Goal: Task Accomplishment & Management: Use online tool/utility

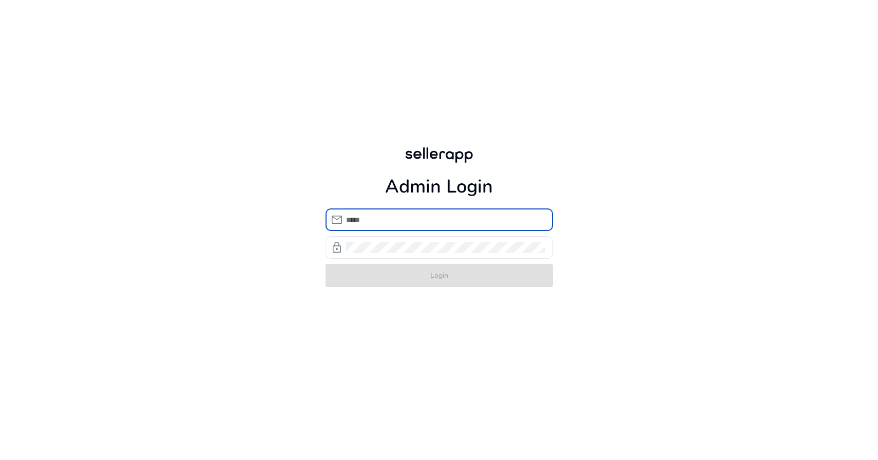
type input "**********"
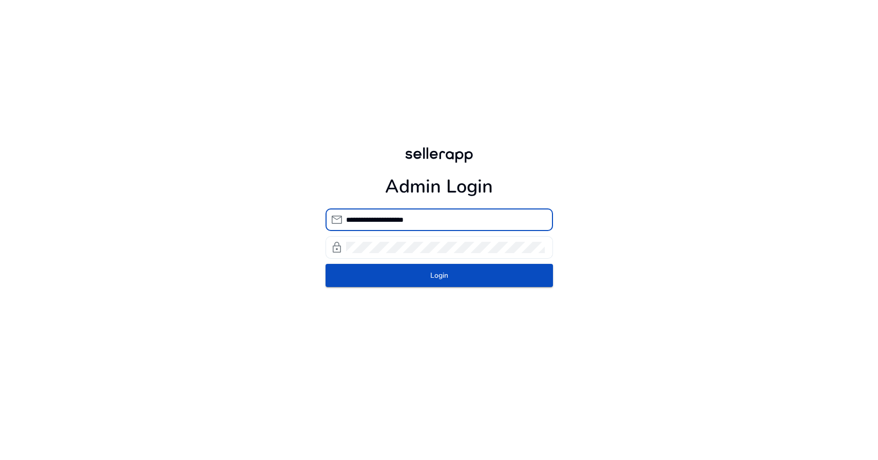
click button "Login" at bounding box center [440, 275] width 228 height 23
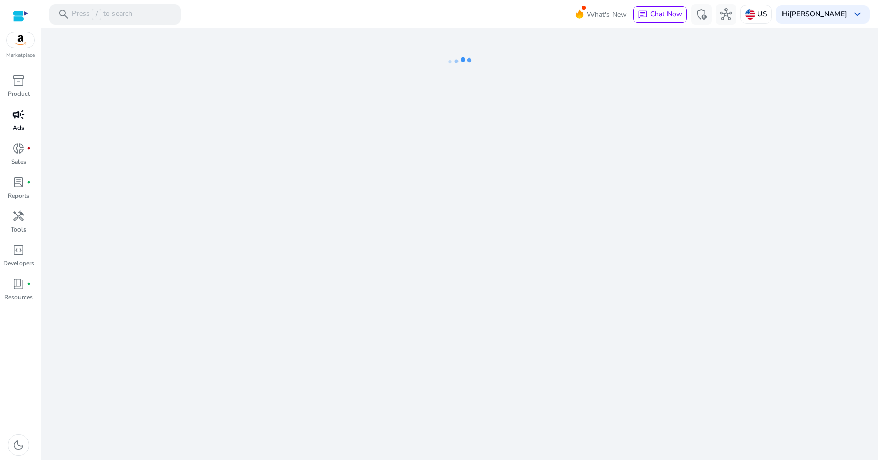
click at [28, 114] on div "campaign" at bounding box center [18, 114] width 29 height 16
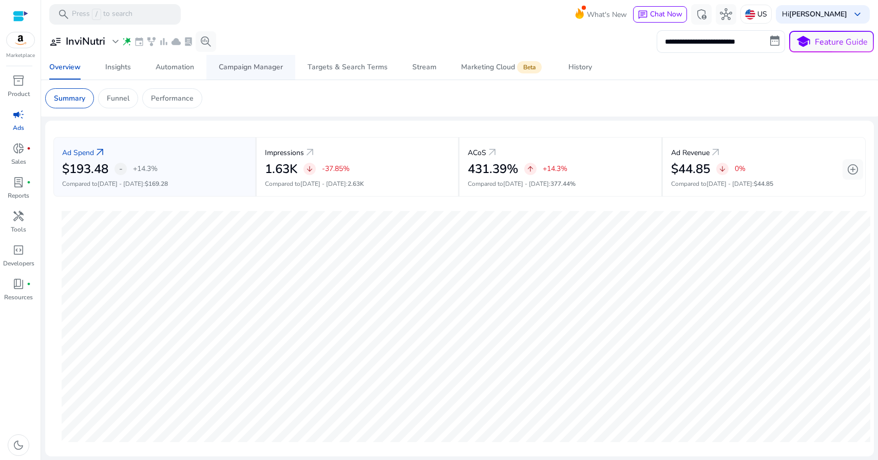
click at [260, 70] on div "Campaign Manager" at bounding box center [251, 67] width 64 height 7
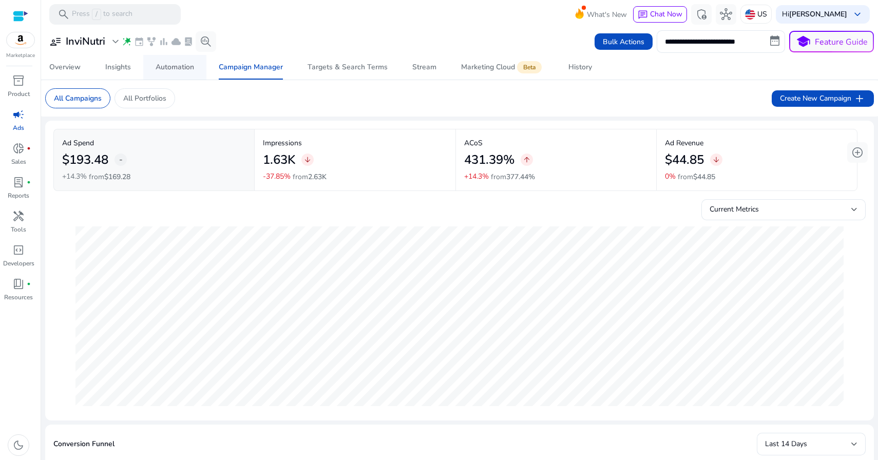
click at [171, 77] on span "Automation" at bounding box center [175, 67] width 39 height 25
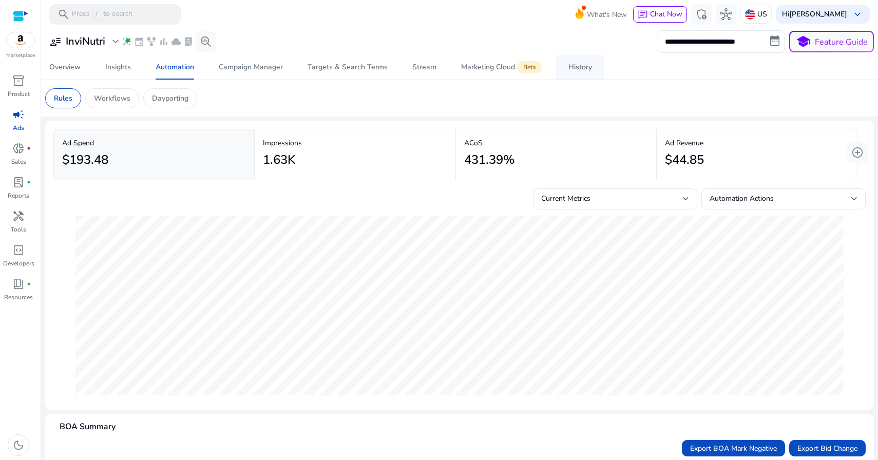
click at [570, 68] on div "History" at bounding box center [581, 67] width 24 height 7
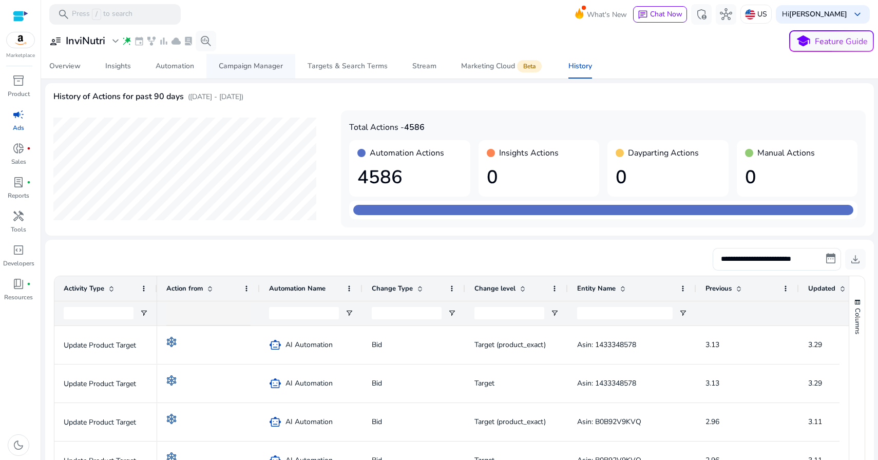
click at [237, 66] on div "Campaign Manager" at bounding box center [251, 66] width 64 height 7
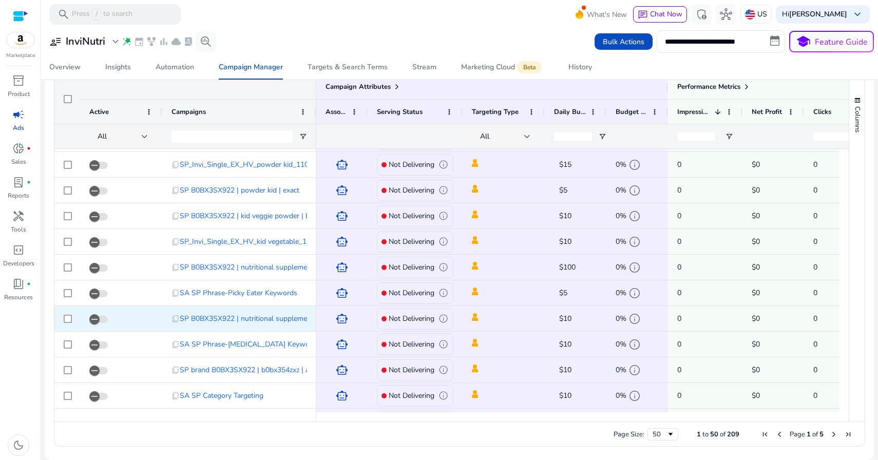
scroll to position [0, 101]
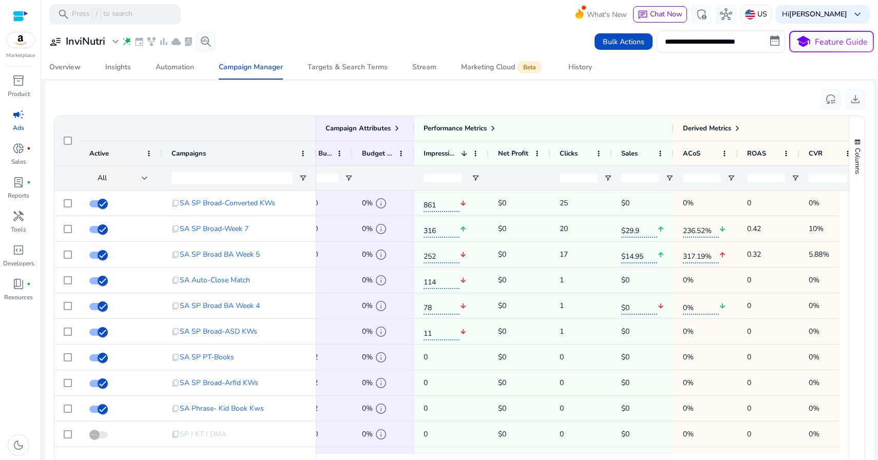
click at [585, 82] on mat-card "reset_settings download 1 to 50 of 209. Page 1 of 5 Drag here to set row groups…" at bounding box center [459, 290] width 829 height 423
click at [585, 77] on span "History" at bounding box center [581, 67] width 24 height 25
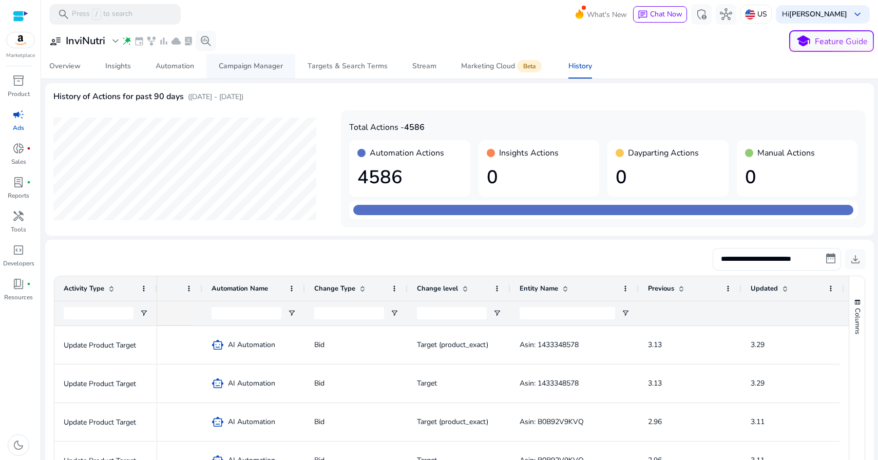
click at [269, 64] on div "Campaign Manager" at bounding box center [251, 66] width 64 height 7
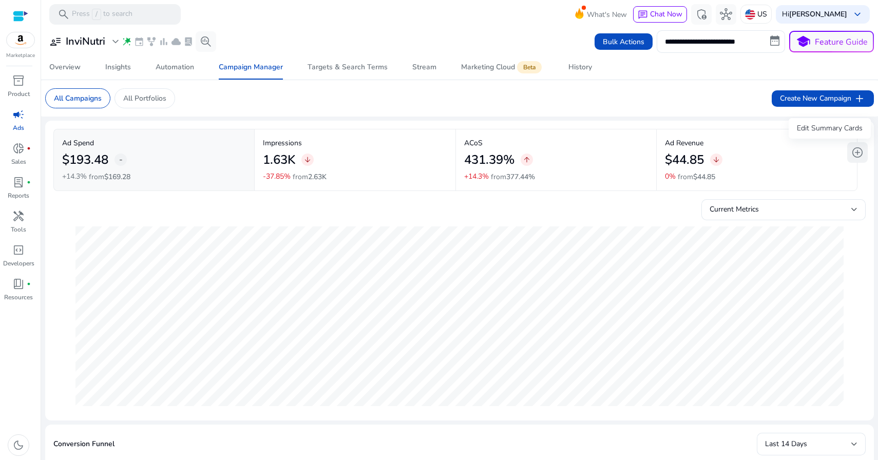
click at [855, 158] on span "add_circle" at bounding box center [858, 152] width 12 height 12
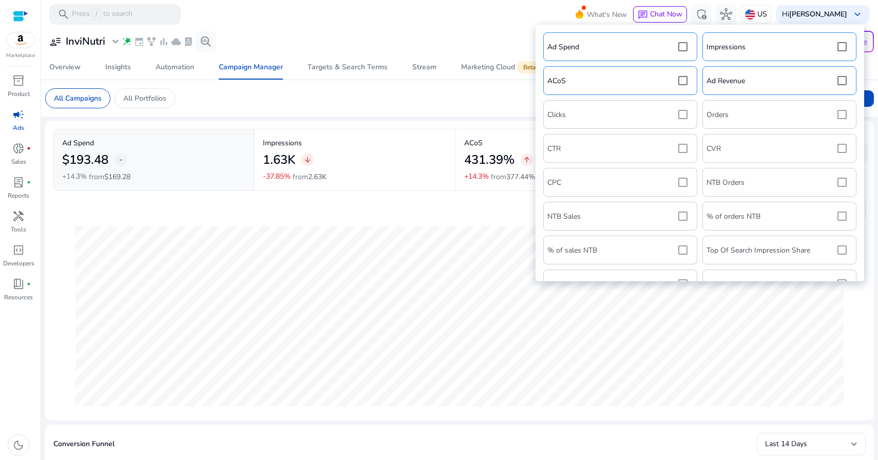
click at [680, 186] on div "Ad Spend Impressions ACoS Ad Revenue Clicks Orders CTR CVR CPC NTB Orders NTB S…" at bounding box center [700, 227] width 318 height 395
click at [680, 178] on div "Ad Spend Impressions ACoS Ad Revenue Clicks Orders CTR CVR CPC NTB Orders NTB S…" at bounding box center [700, 227] width 318 height 395
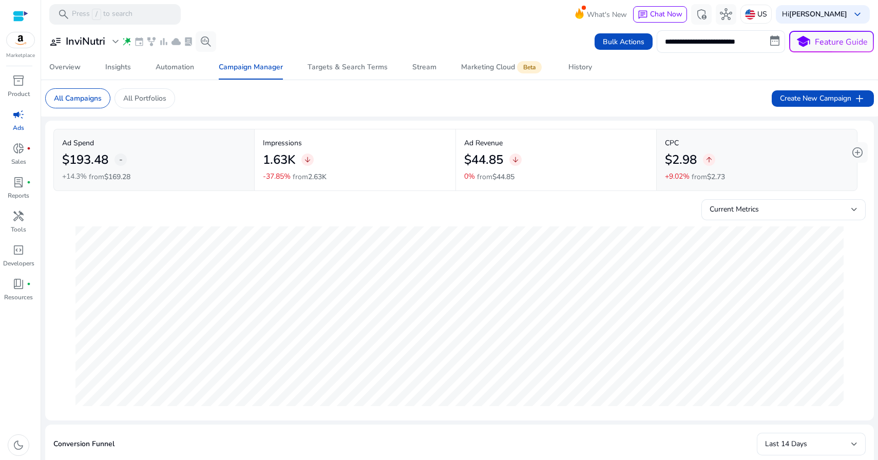
click at [471, 206] on div "Current Metrics" at bounding box center [459, 207] width 813 height 25
click at [856, 154] on span "add_circle" at bounding box center [858, 152] width 12 height 12
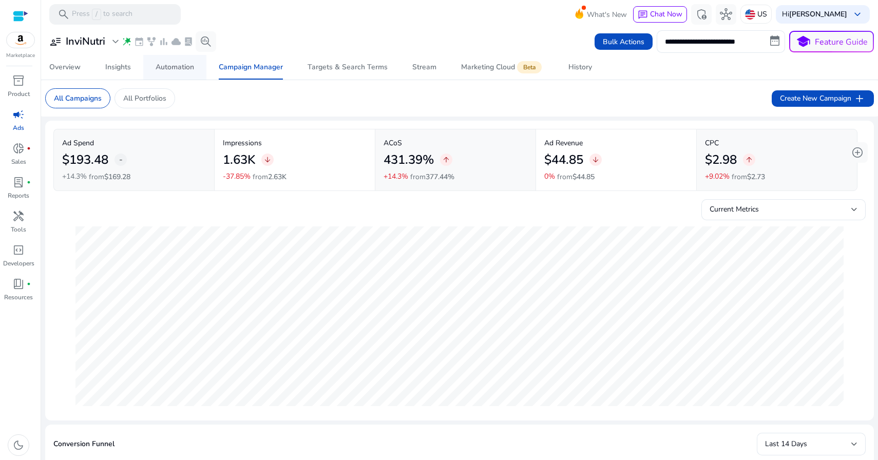
click at [181, 70] on div "Automation" at bounding box center [175, 67] width 39 height 7
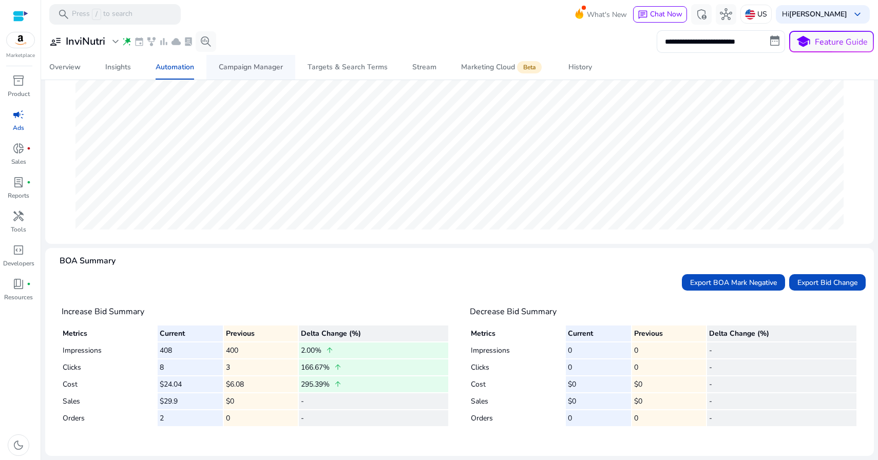
click at [233, 74] on span "Campaign Manager" at bounding box center [251, 67] width 64 height 25
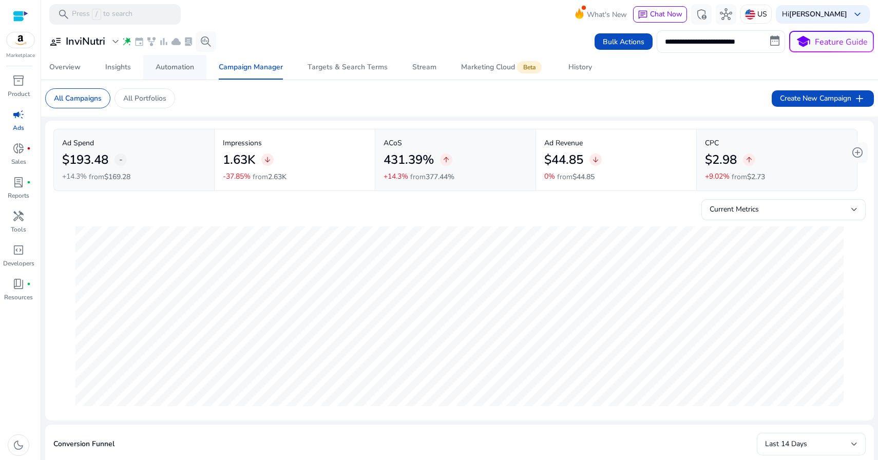
click at [183, 71] on div "Automation" at bounding box center [175, 67] width 39 height 7
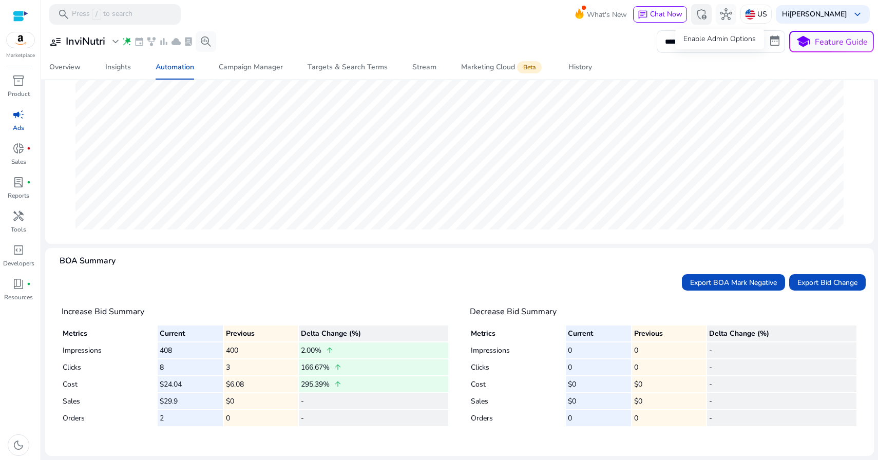
click at [708, 14] on span "admin_panel_settings" at bounding box center [702, 14] width 12 height 12
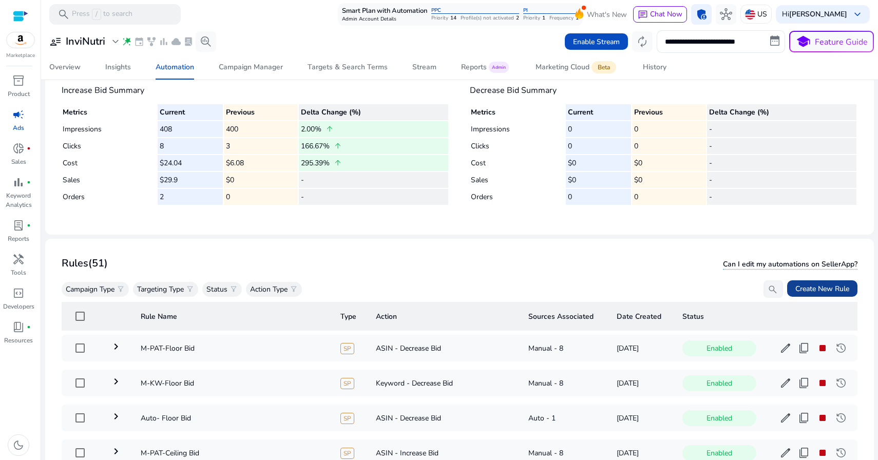
click at [807, 283] on span at bounding box center [823, 288] width 70 height 25
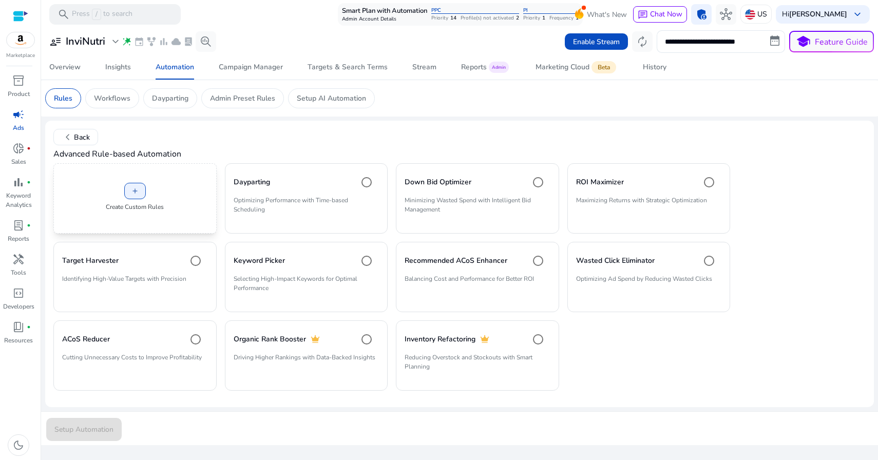
click at [196, 215] on div "add Create Custom Rules" at bounding box center [134, 198] width 163 height 70
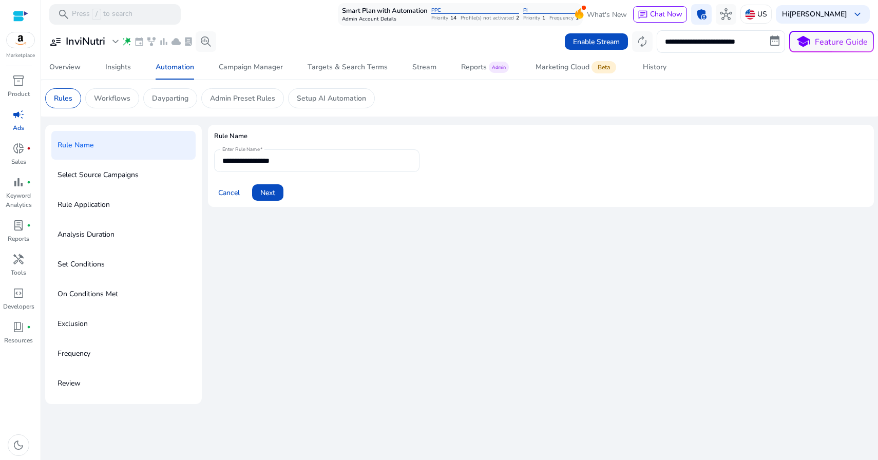
click at [306, 163] on input "**********" at bounding box center [316, 160] width 189 height 11
type input "**********"
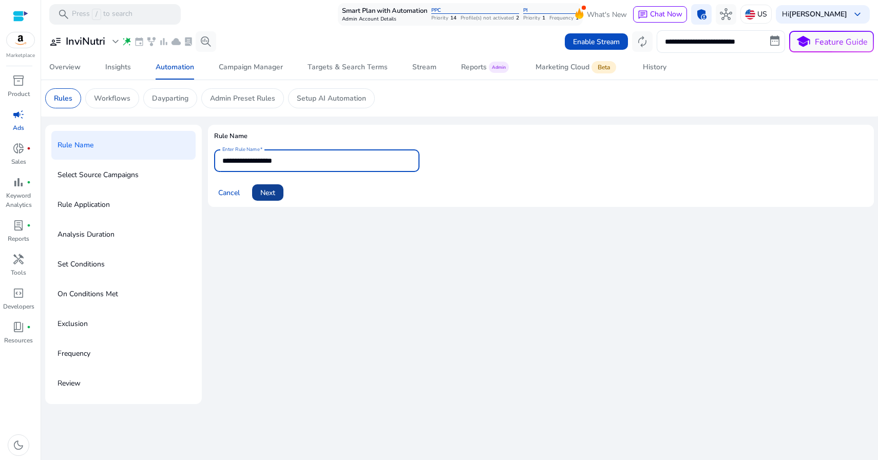
click at [265, 194] on span "Next" at bounding box center [267, 193] width 15 height 11
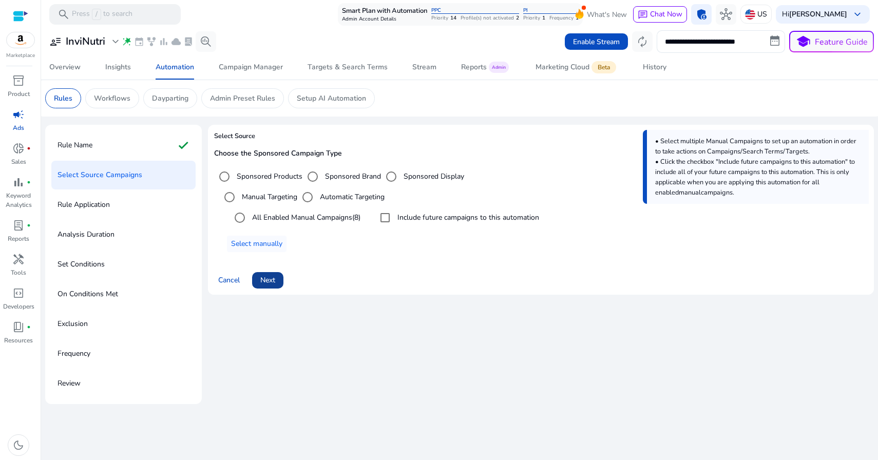
click at [275, 284] on span "Next" at bounding box center [267, 280] width 15 height 11
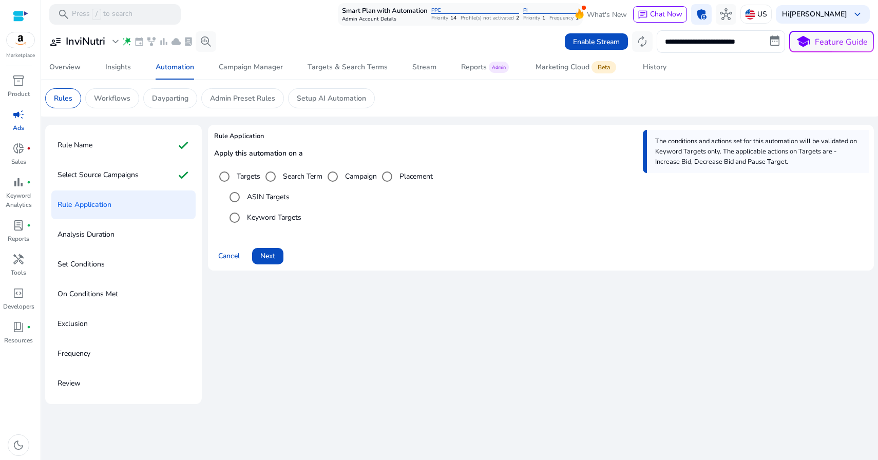
click at [247, 198] on label "ASIN Targets" at bounding box center [267, 197] width 45 height 11
click at [267, 249] on span at bounding box center [267, 256] width 31 height 25
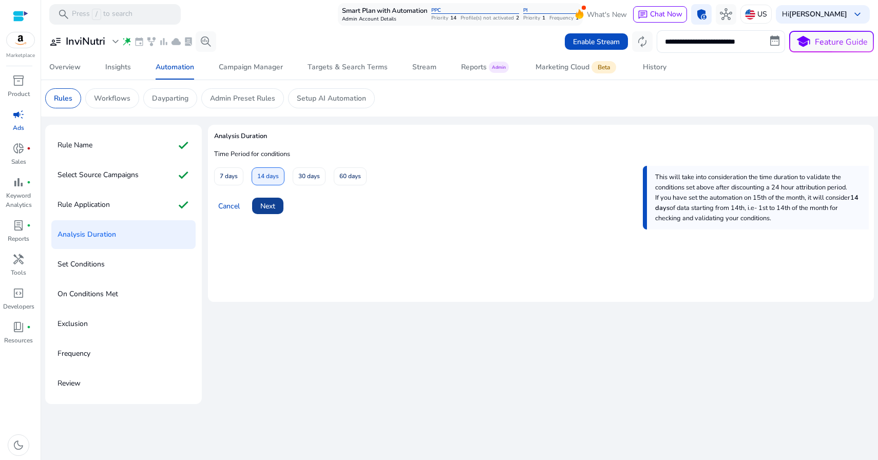
click at [269, 203] on span "Next" at bounding box center [267, 206] width 15 height 11
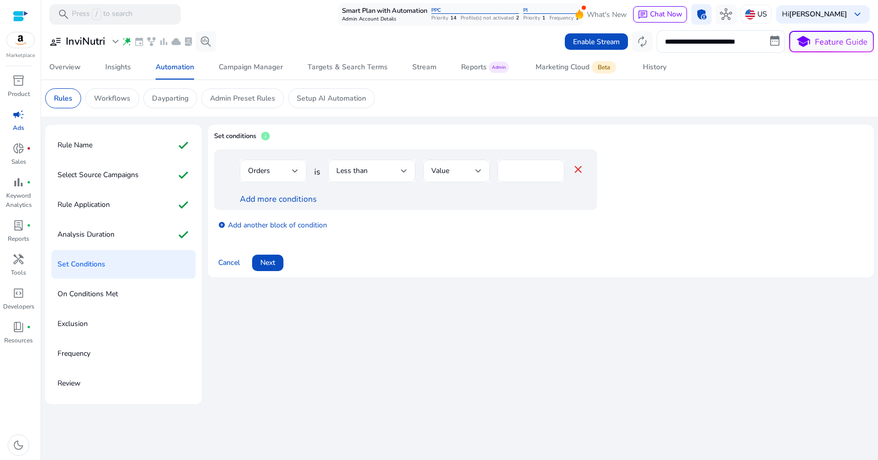
click at [280, 164] on div "Orders" at bounding box center [273, 171] width 50 height 23
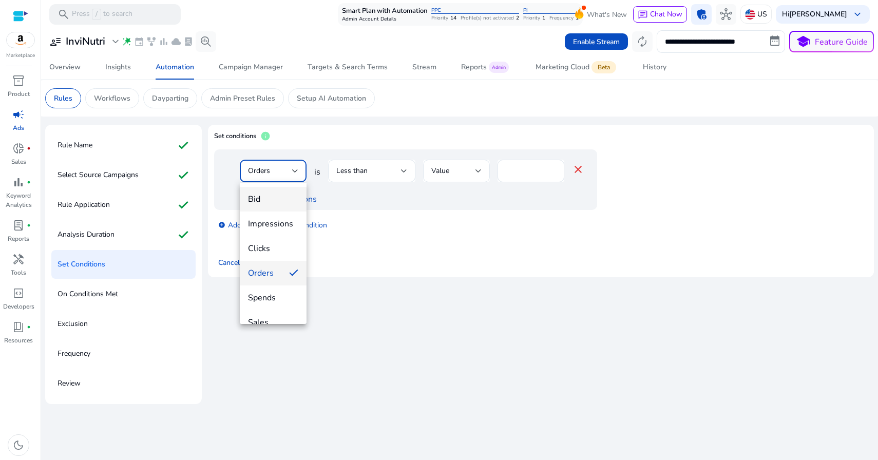
click at [272, 202] on span "Bid" at bounding box center [273, 199] width 50 height 11
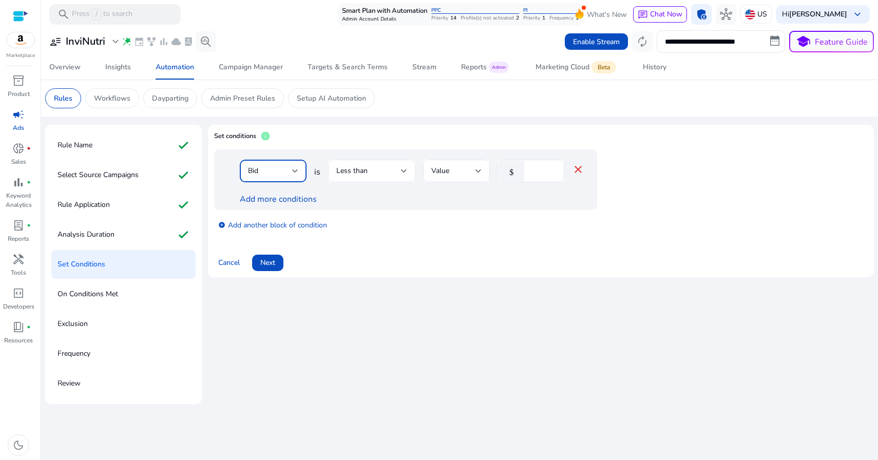
click at [385, 172] on div "Less than" at bounding box center [368, 170] width 65 height 11
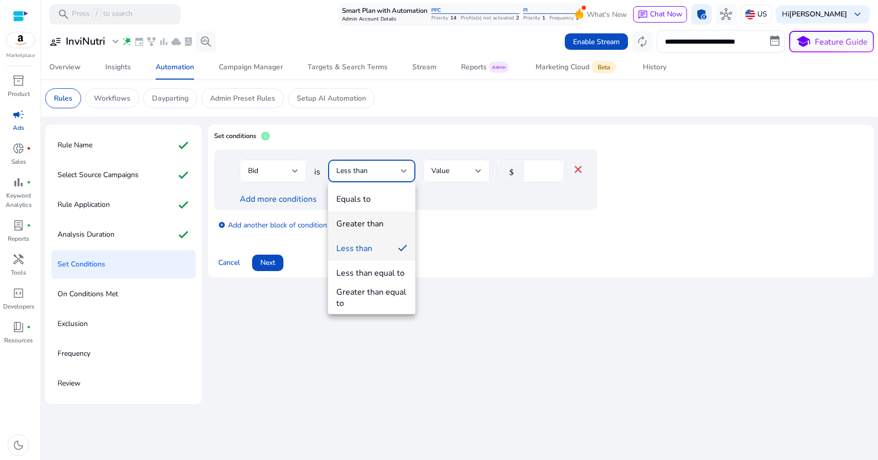
click at [379, 222] on div "Greater than" at bounding box center [359, 223] width 47 height 11
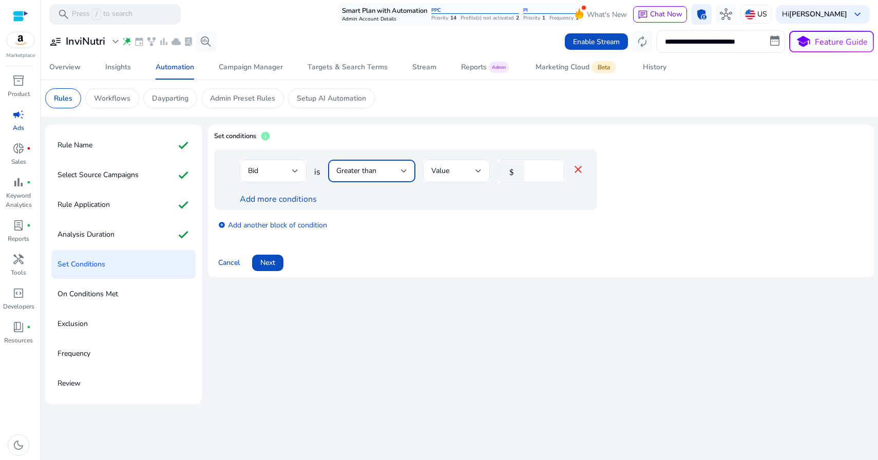
click at [538, 173] on input "*" at bounding box center [543, 170] width 27 height 11
type input "****"
click at [264, 260] on span "Next" at bounding box center [267, 262] width 15 height 11
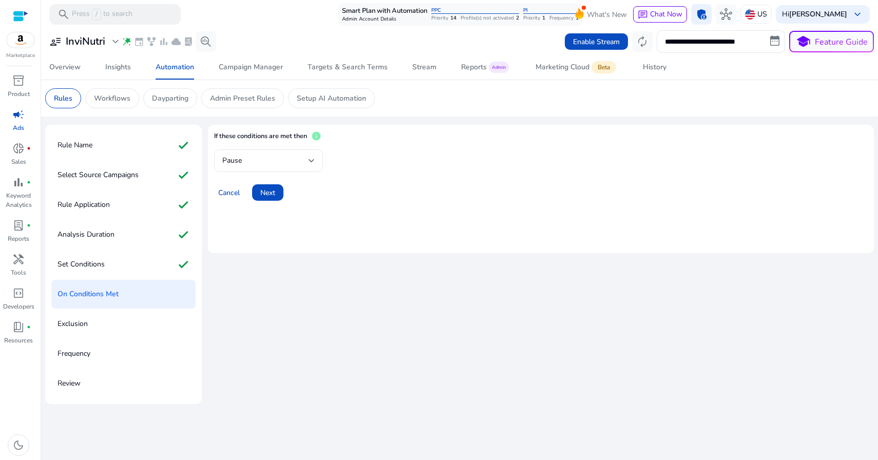
click at [290, 160] on div "Pause" at bounding box center [265, 160] width 86 height 11
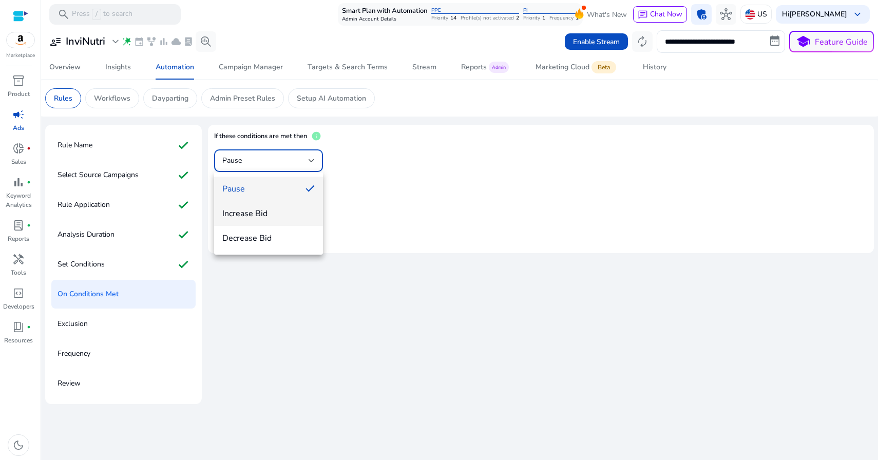
click at [256, 221] on mat-option "Increase Bid" at bounding box center [268, 213] width 109 height 25
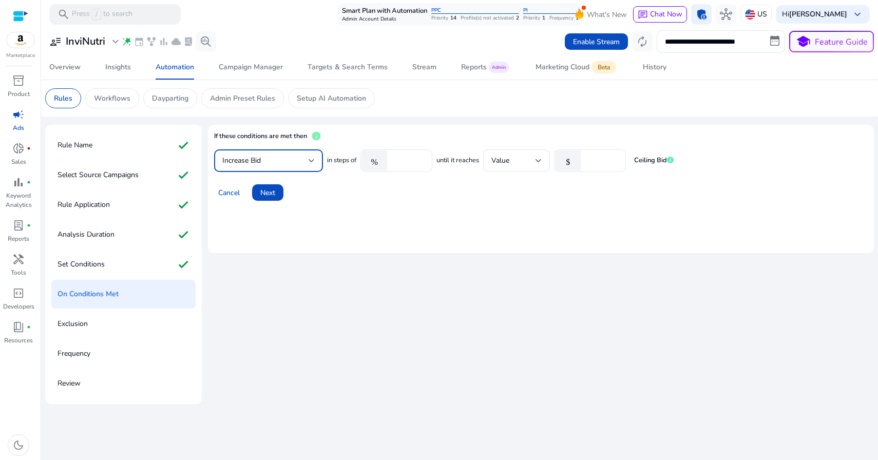
click at [592, 165] on input "*" at bounding box center [602, 160] width 32 height 11
type input "****"
click at [271, 192] on span "Next" at bounding box center [267, 193] width 15 height 11
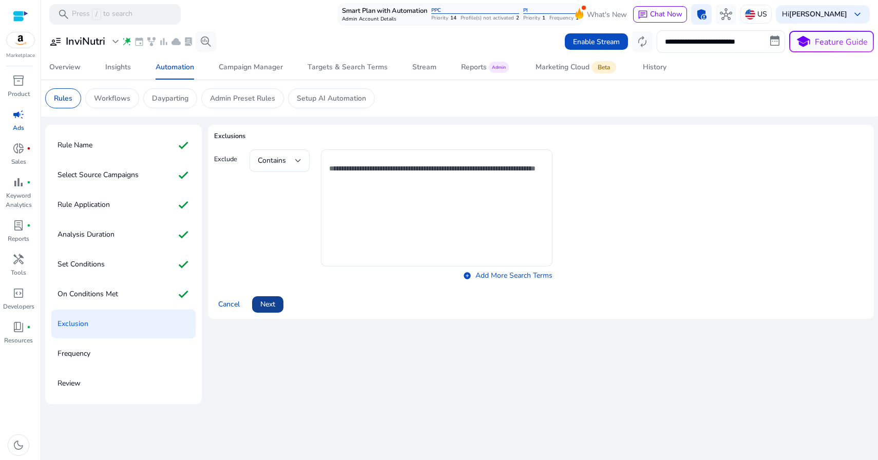
click at [269, 308] on span "Next" at bounding box center [267, 304] width 15 height 11
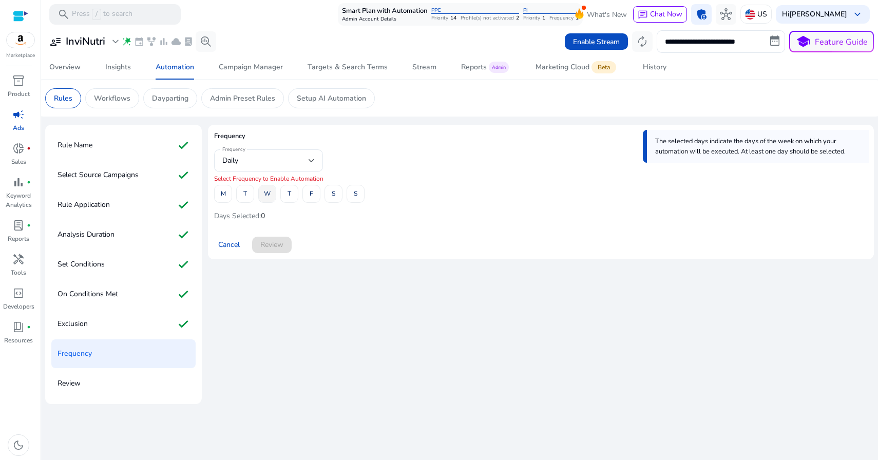
click at [268, 194] on span "W" at bounding box center [267, 194] width 7 height 18
click at [270, 250] on span "Review" at bounding box center [271, 244] width 23 height 11
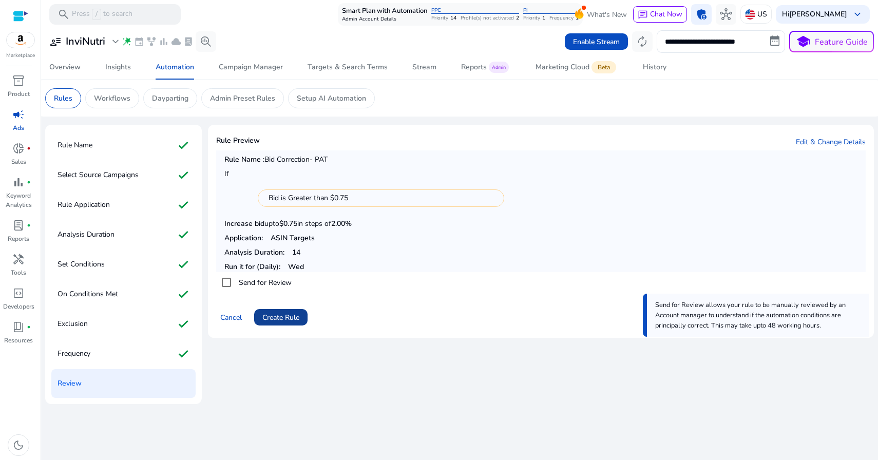
click at [280, 314] on span "Create Rule" at bounding box center [281, 317] width 37 height 11
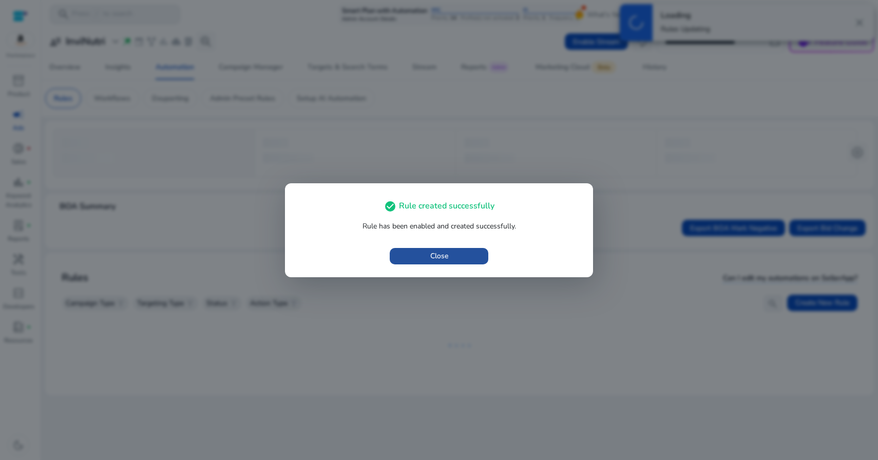
click at [440, 258] on span "Close" at bounding box center [439, 256] width 18 height 11
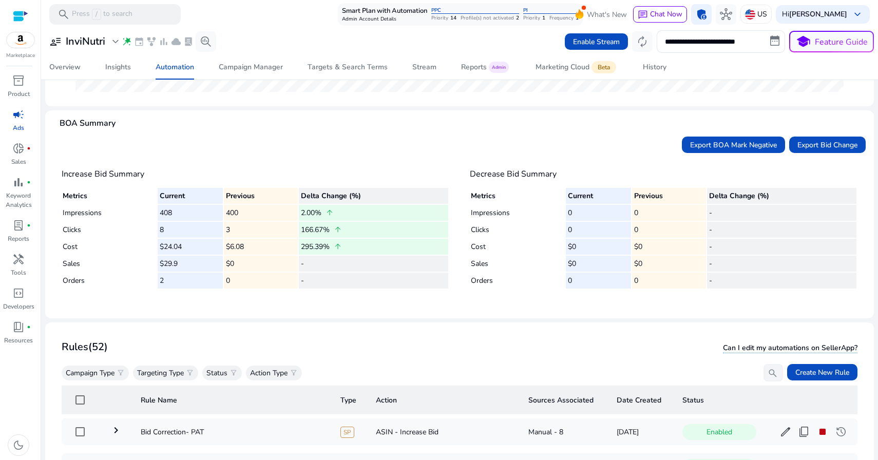
scroll to position [335, 0]
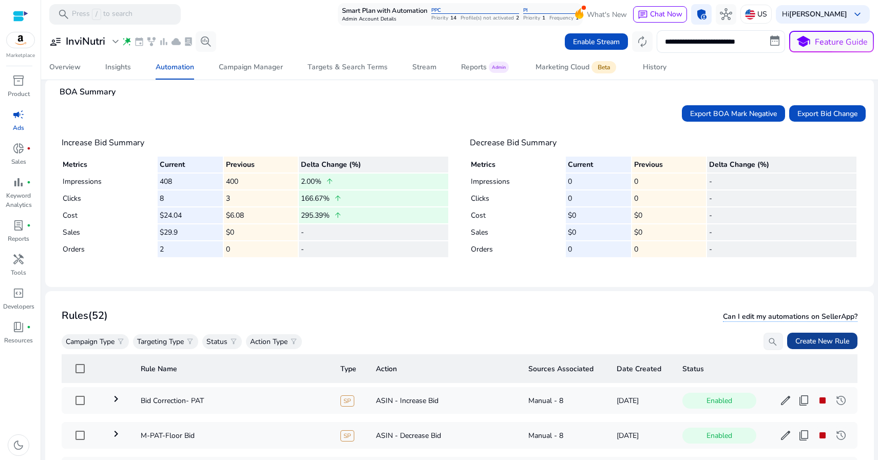
click at [816, 345] on span "Create New Rule" at bounding box center [823, 341] width 54 height 11
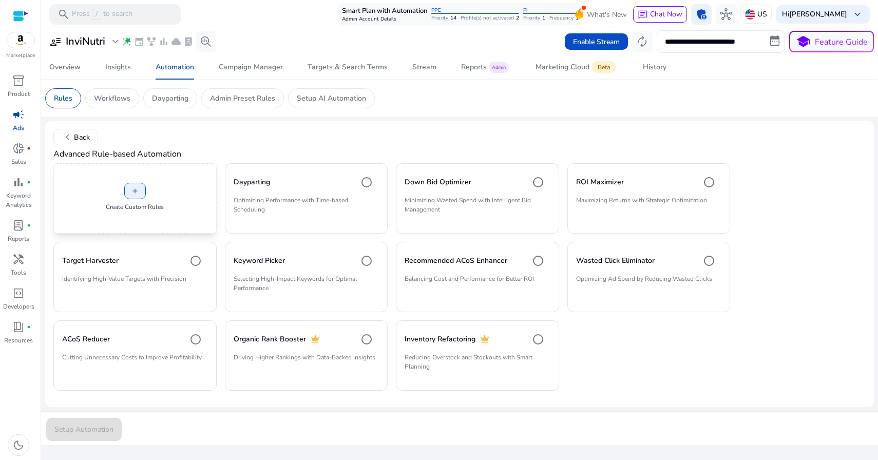
click at [152, 219] on div "add Create Custom Rules" at bounding box center [134, 198] width 163 height 70
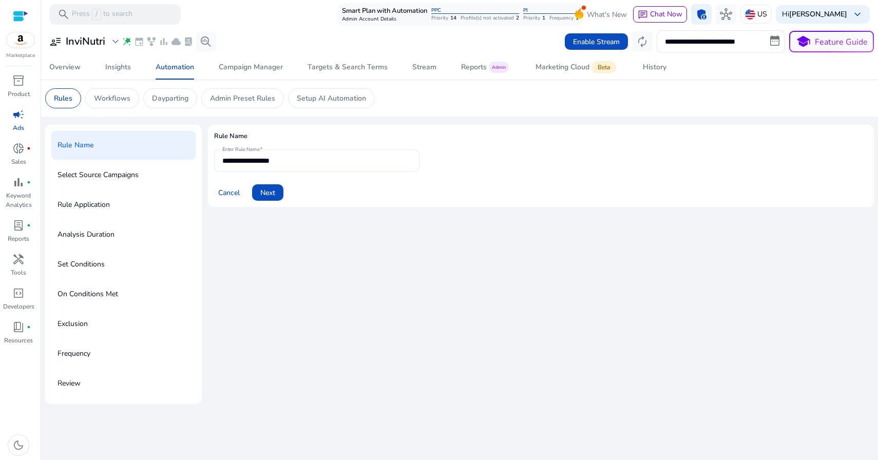
click at [291, 161] on input "**********" at bounding box center [316, 160] width 189 height 11
drag, startPoint x: 289, startPoint y: 161, endPoint x: 362, endPoint y: 161, distance: 72.4
click at [361, 161] on input "**********" at bounding box center [316, 160] width 189 height 11
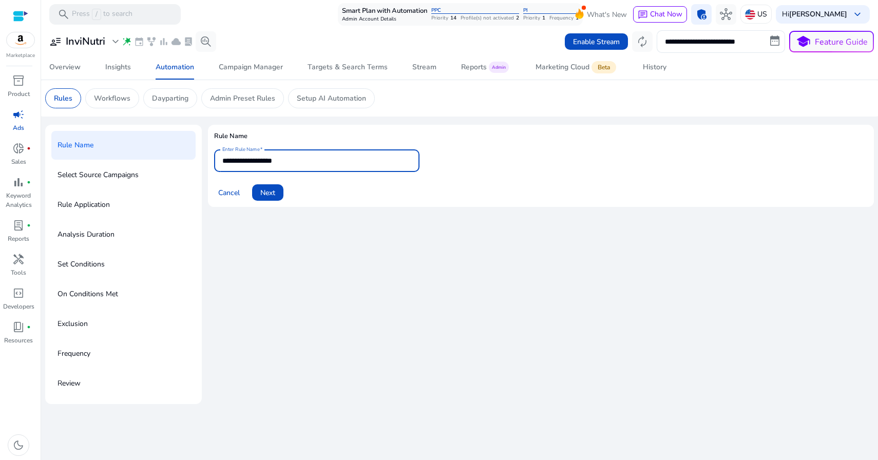
type input "**********"
click at [260, 197] on span at bounding box center [267, 192] width 31 height 25
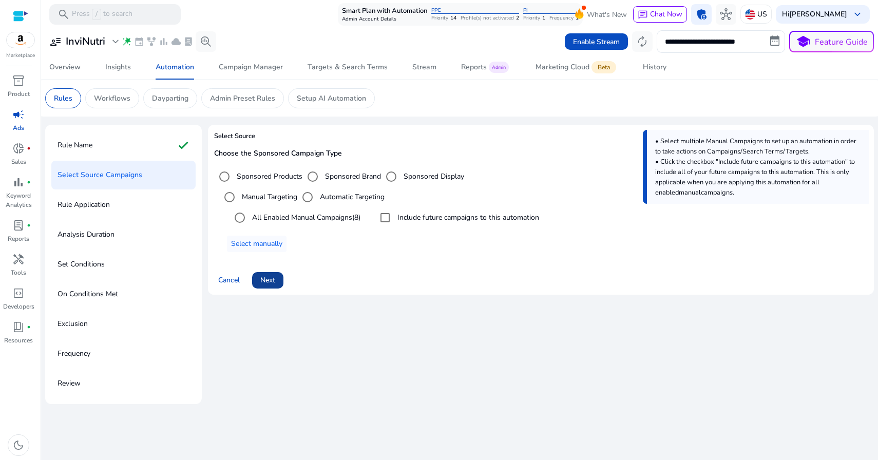
click at [263, 280] on span "Next" at bounding box center [267, 280] width 15 height 11
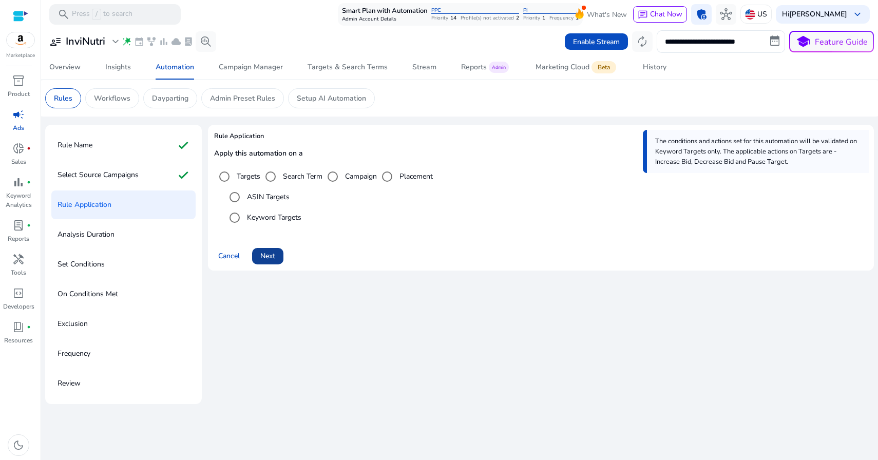
click at [269, 256] on span "Next" at bounding box center [267, 256] width 15 height 11
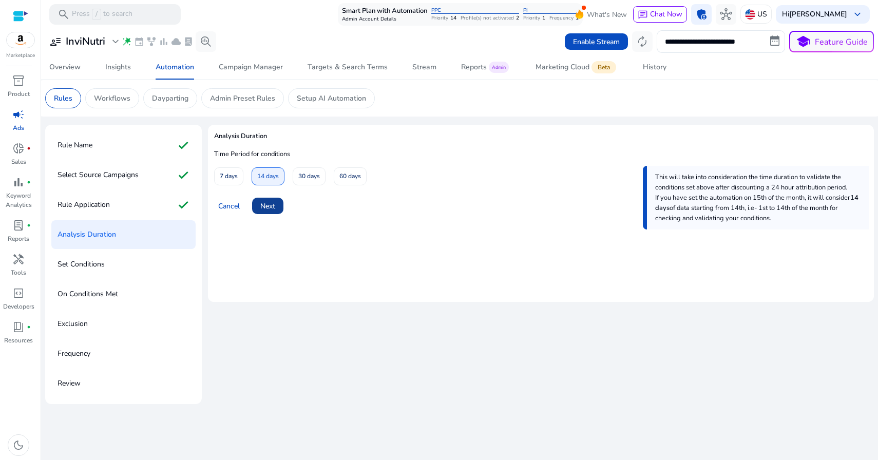
click at [267, 214] on span at bounding box center [267, 206] width 31 height 25
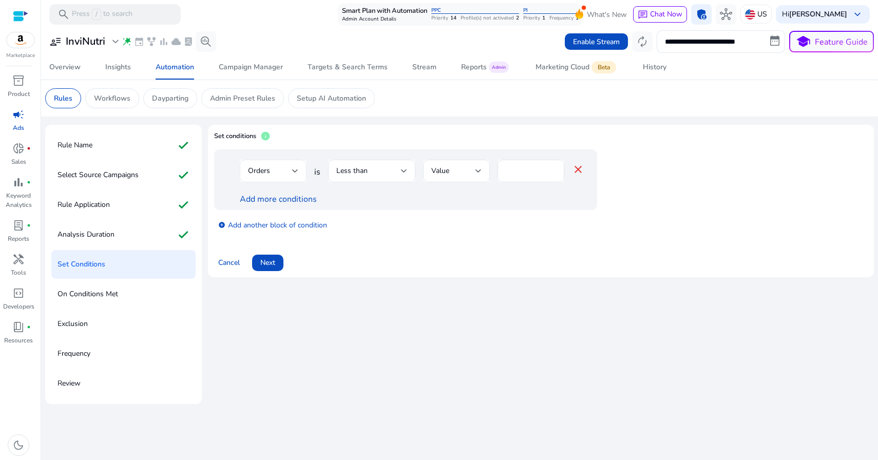
click at [285, 168] on div "Orders" at bounding box center [270, 170] width 44 height 11
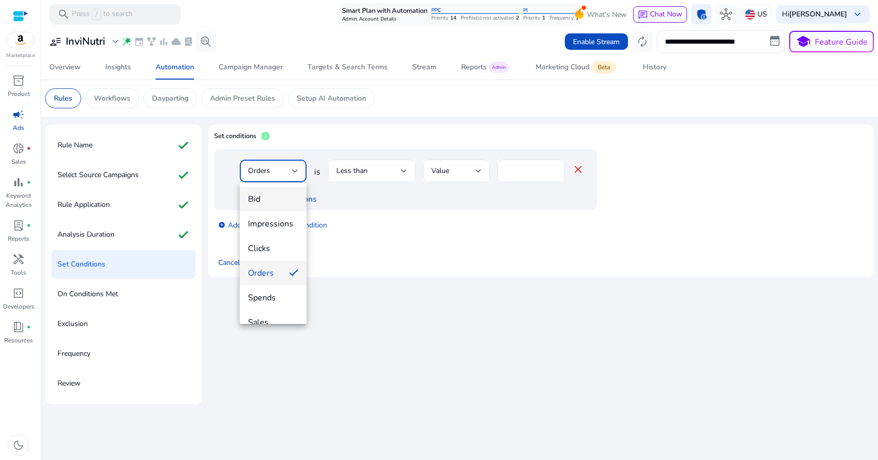
click at [285, 189] on mat-option "Bid" at bounding box center [273, 199] width 67 height 25
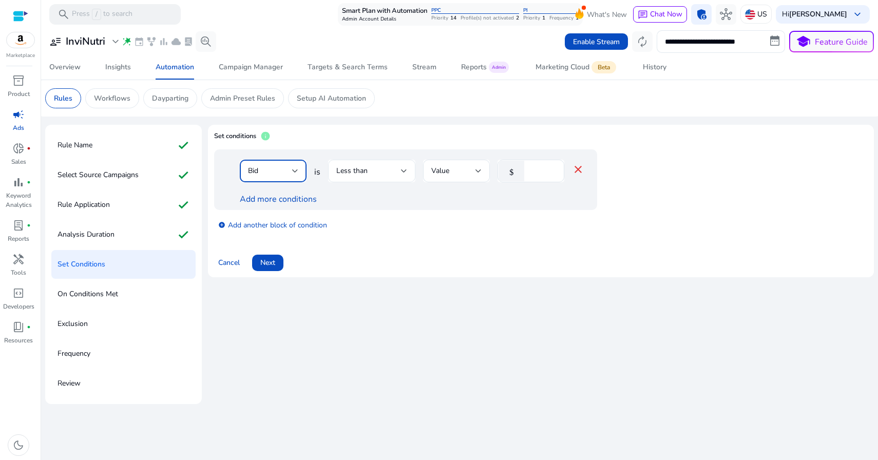
click at [407, 175] on div at bounding box center [404, 171] width 6 height 12
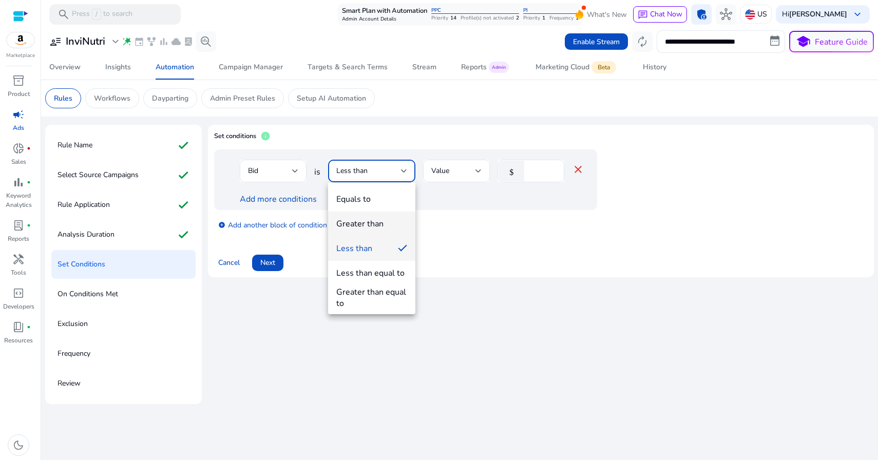
click at [387, 219] on span "Greater than" at bounding box center [371, 223] width 71 height 11
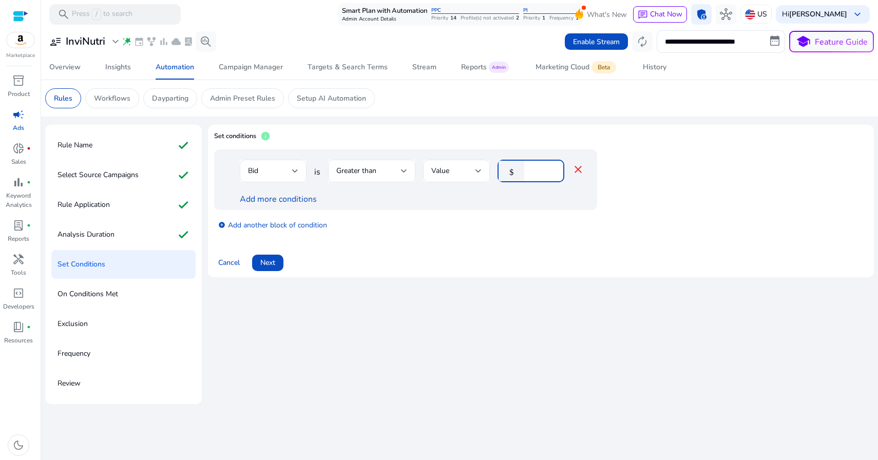
click at [538, 172] on input "*" at bounding box center [543, 170] width 27 height 11
type input "****"
click at [256, 266] on span at bounding box center [267, 263] width 31 height 25
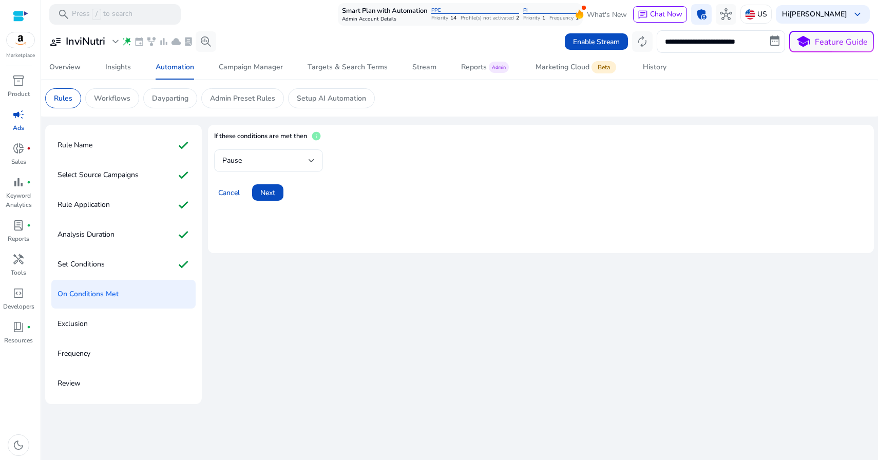
click at [286, 164] on div "Pause" at bounding box center [265, 160] width 86 height 11
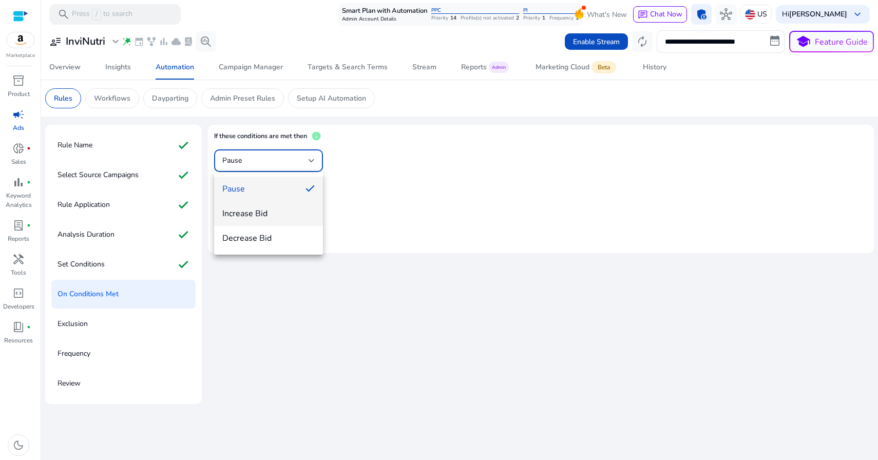
click at [270, 212] on span "Increase Bid" at bounding box center [268, 213] width 92 height 11
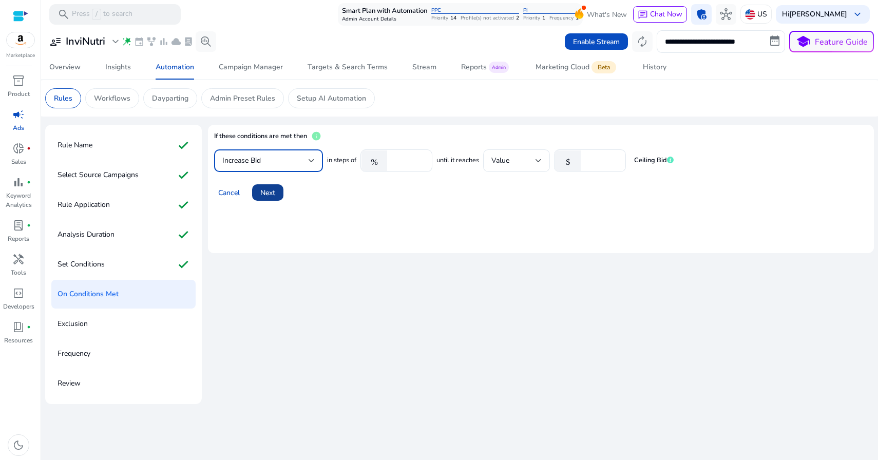
click at [275, 194] on span "Next" at bounding box center [267, 193] width 15 height 11
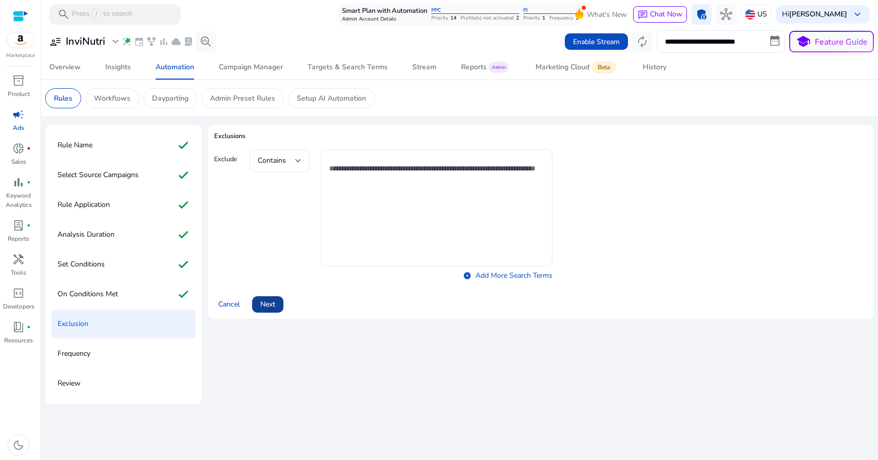
click at [263, 305] on span "Next" at bounding box center [267, 304] width 15 height 11
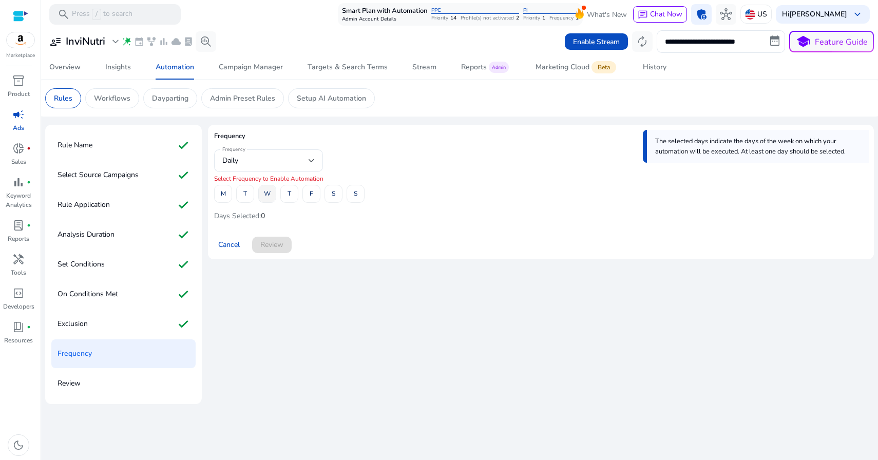
click at [269, 194] on span "W" at bounding box center [267, 194] width 7 height 18
click at [274, 243] on span "Review" at bounding box center [271, 244] width 23 height 11
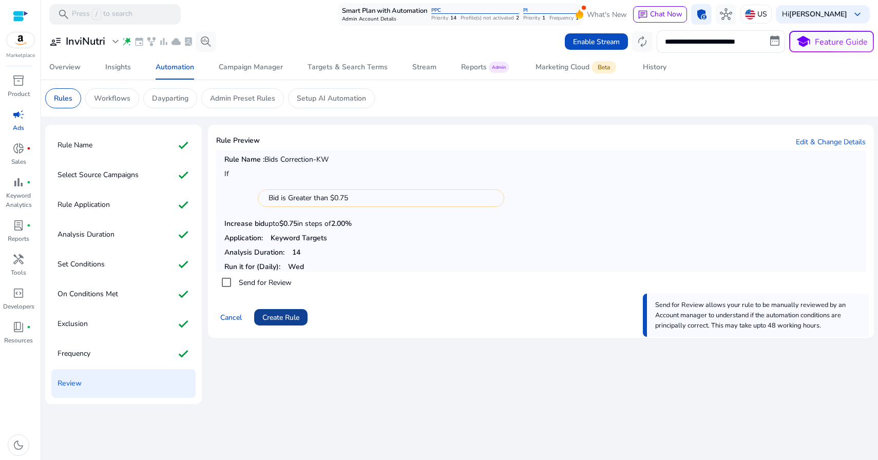
click at [279, 313] on span "Create Rule" at bounding box center [281, 317] width 37 height 11
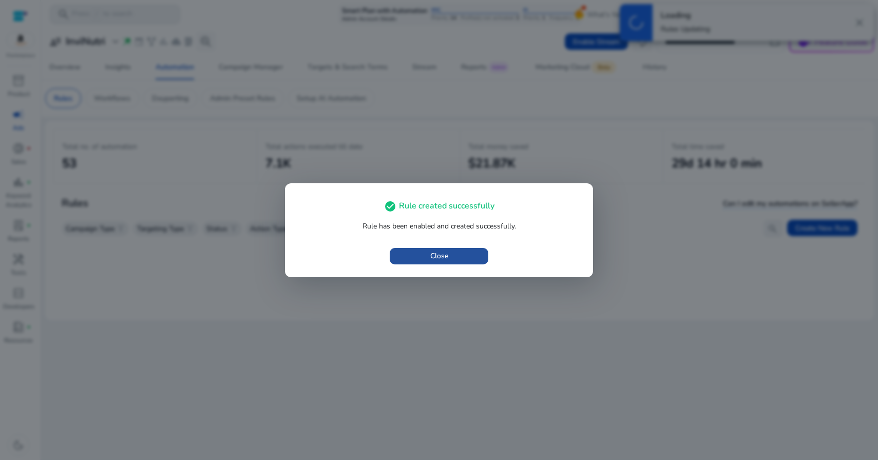
click at [431, 256] on span "Close" at bounding box center [439, 256] width 18 height 11
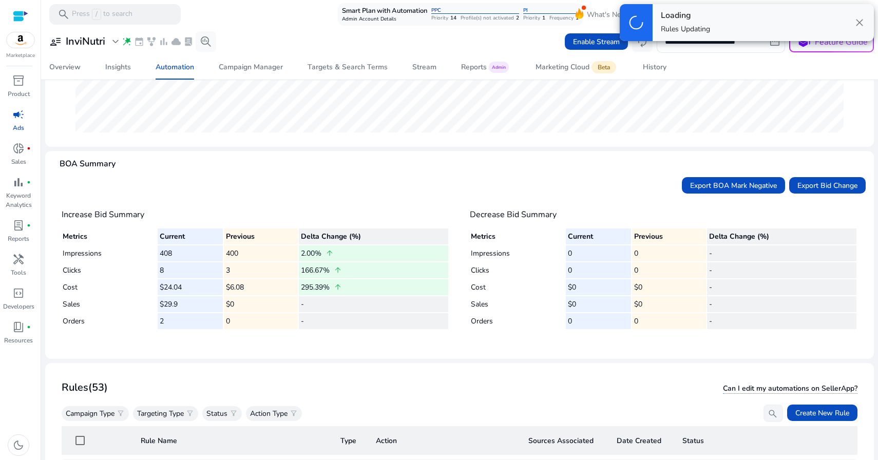
scroll to position [304, 0]
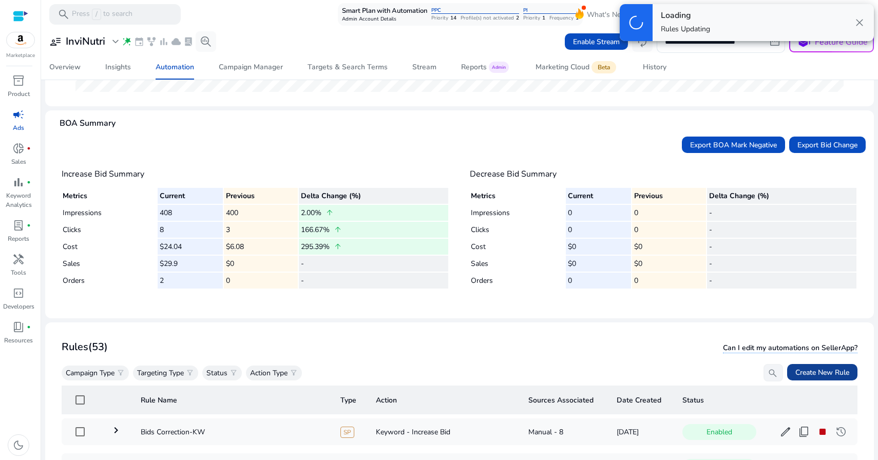
click at [808, 373] on span "Create New Rule" at bounding box center [823, 372] width 54 height 11
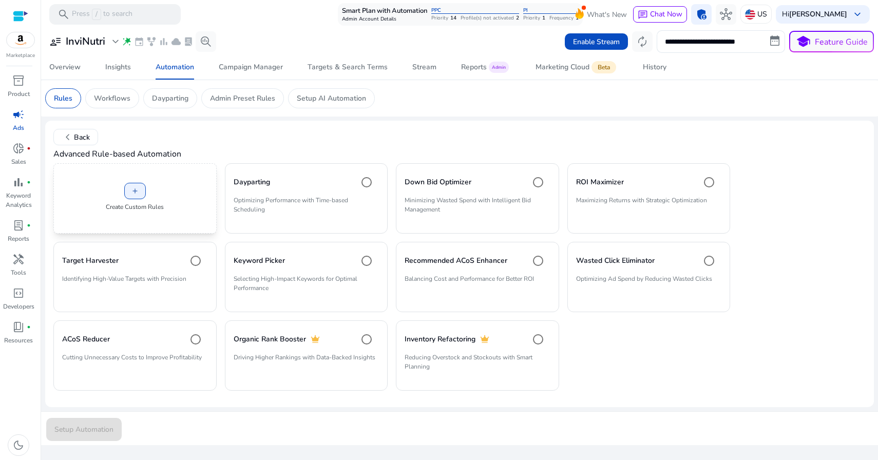
click at [157, 216] on div "add Create Custom Rules" at bounding box center [134, 198] width 163 height 70
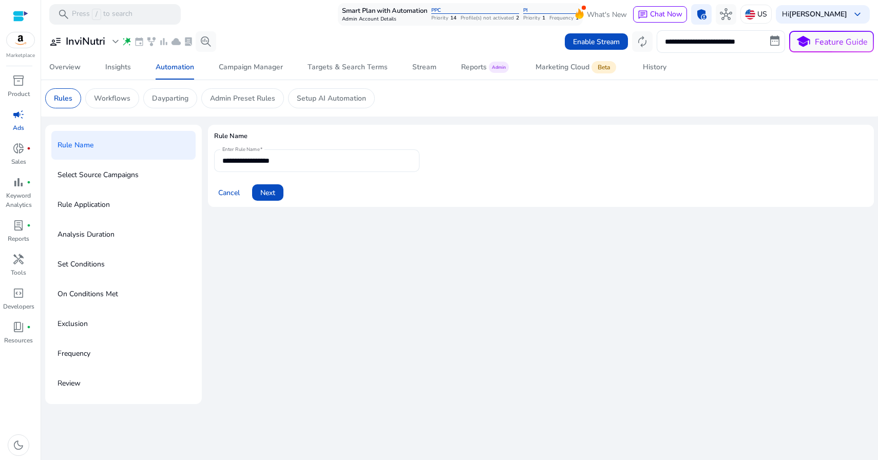
click at [305, 151] on div "**********" at bounding box center [316, 160] width 189 height 23
type input "**********"
click at [261, 191] on span "Next" at bounding box center [267, 193] width 15 height 11
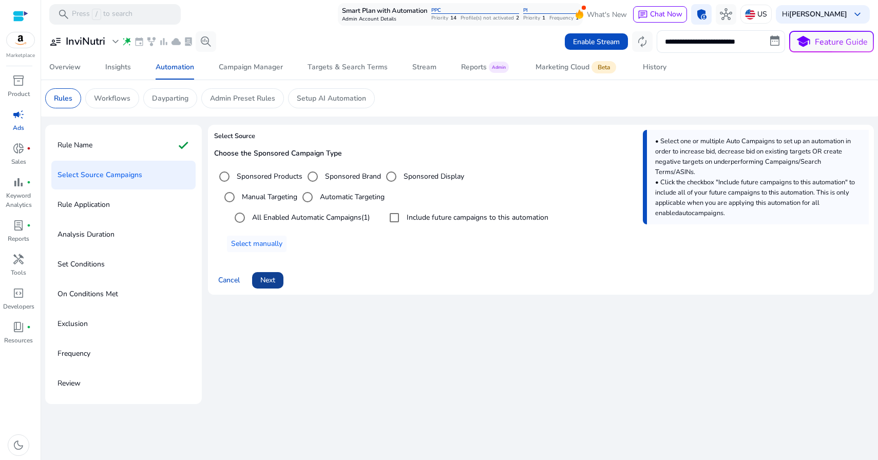
click at [272, 278] on span "Next" at bounding box center [267, 280] width 15 height 11
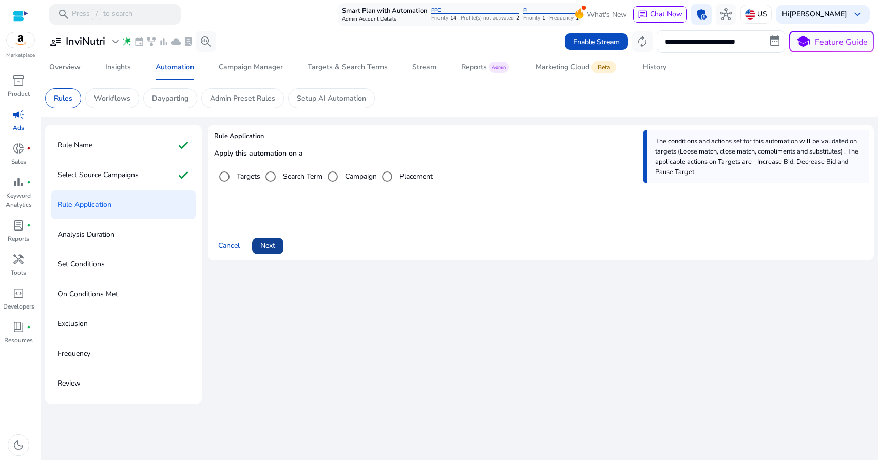
click at [272, 253] on span at bounding box center [267, 246] width 31 height 25
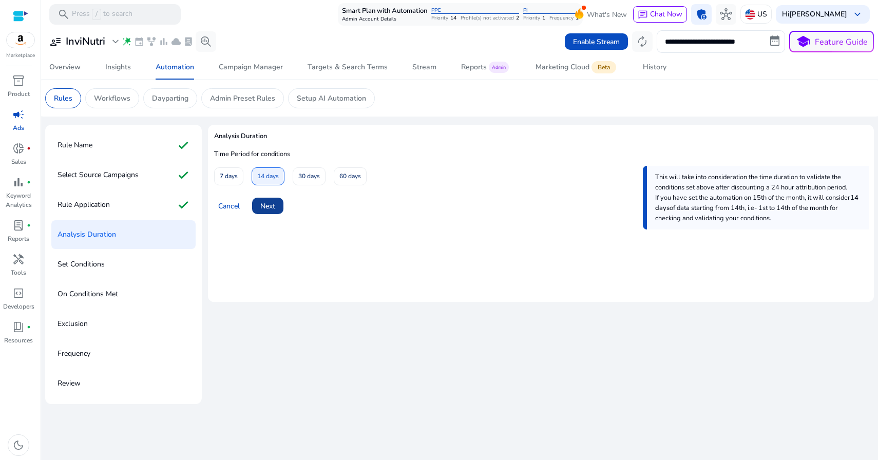
click at [272, 205] on span "Next" at bounding box center [267, 206] width 15 height 11
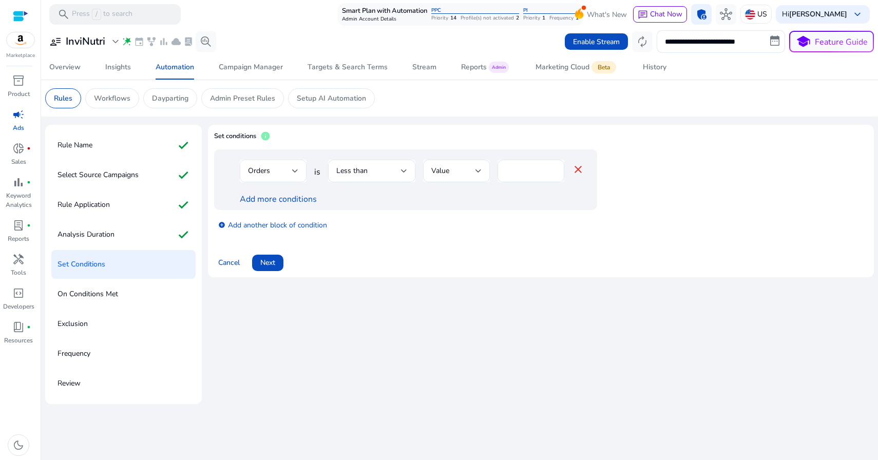
click at [288, 172] on div "Orders" at bounding box center [270, 170] width 44 height 11
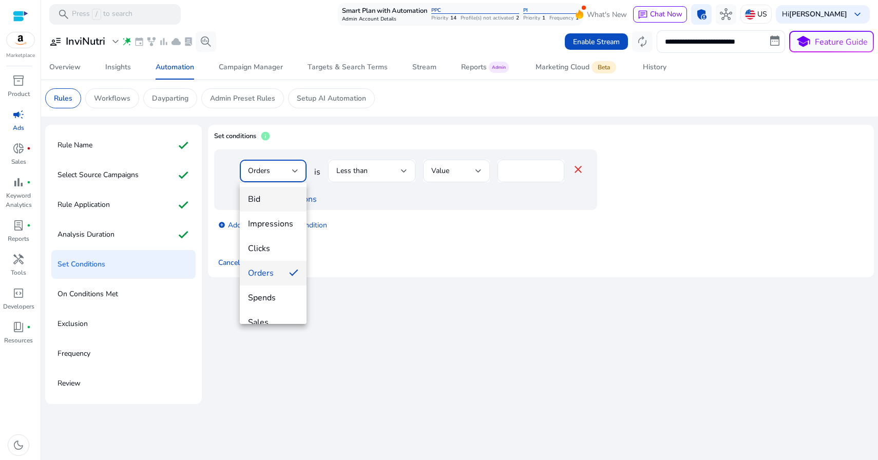
click at [283, 196] on span "Bid" at bounding box center [273, 199] width 50 height 11
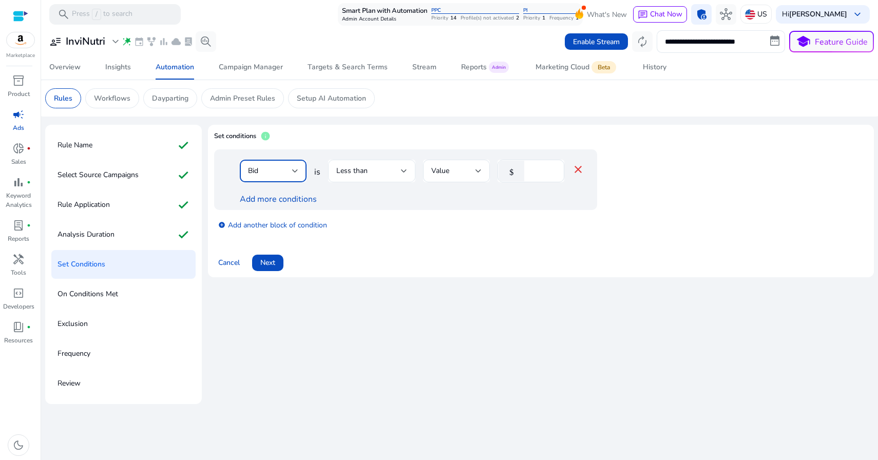
click at [392, 175] on div "Less than" at bounding box center [368, 170] width 65 height 11
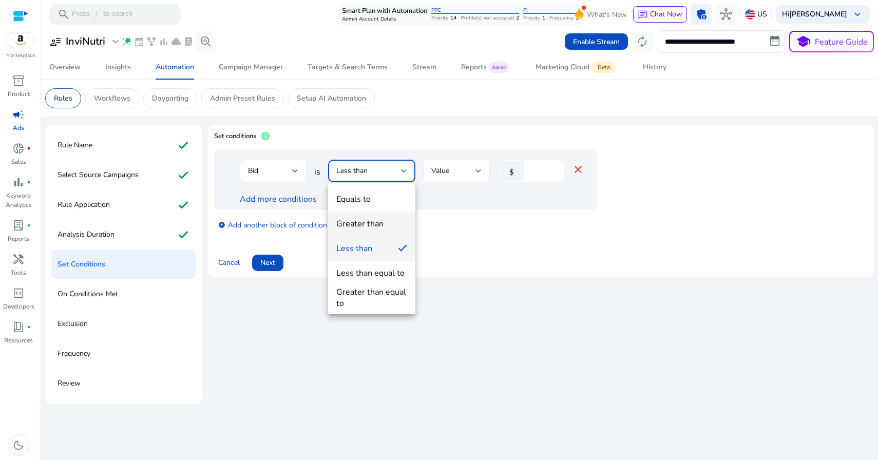
click at [377, 217] on mat-option "Greater than" at bounding box center [371, 224] width 87 height 25
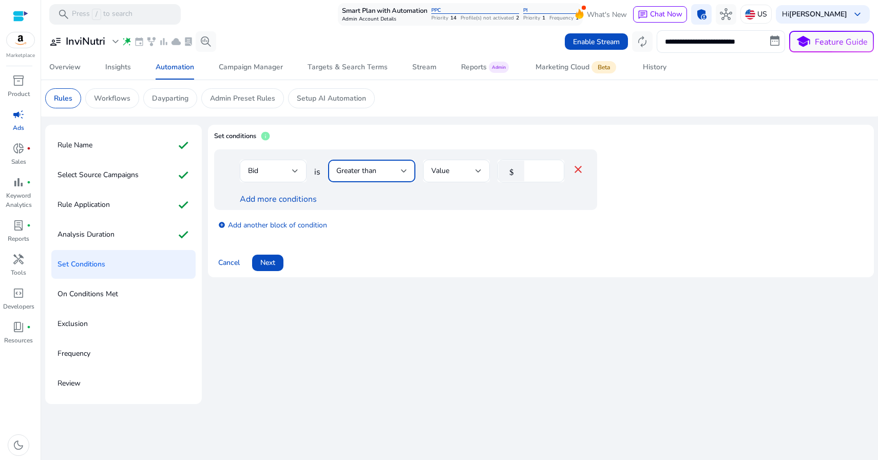
click at [539, 169] on input "*" at bounding box center [543, 170] width 27 height 11
type input "****"
click at [272, 264] on span "Next" at bounding box center [267, 262] width 15 height 11
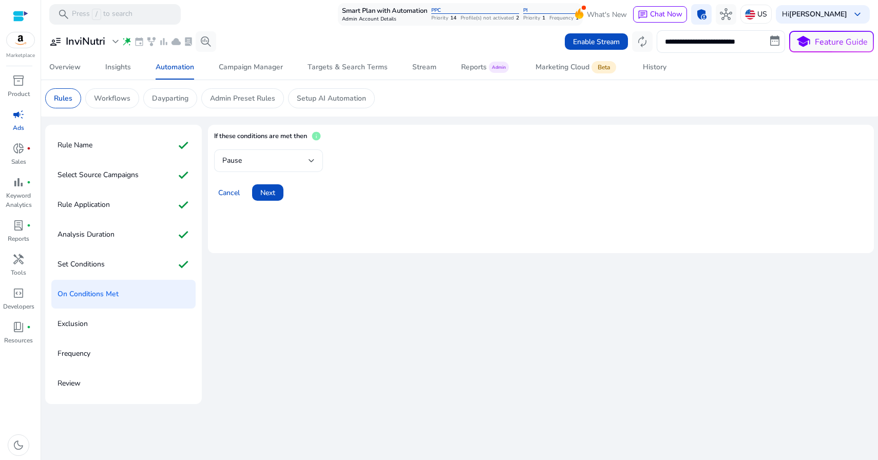
click at [288, 162] on div "Pause" at bounding box center [265, 160] width 86 height 11
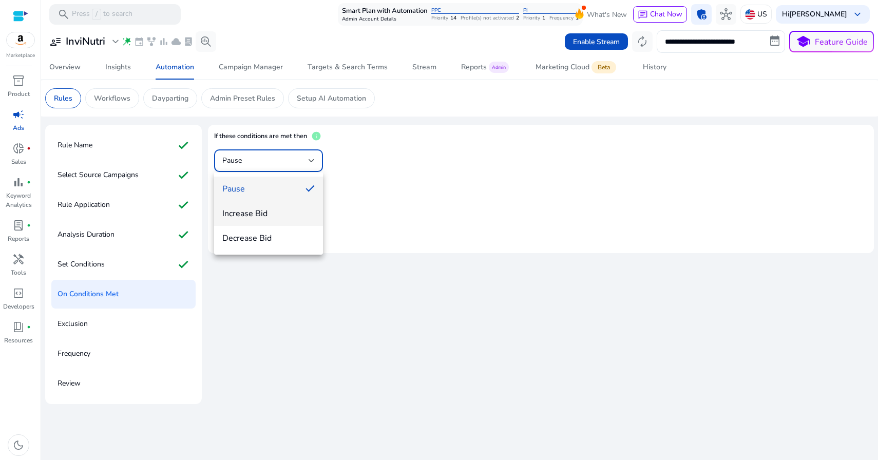
click at [273, 209] on span "Increase Bid" at bounding box center [268, 213] width 92 height 11
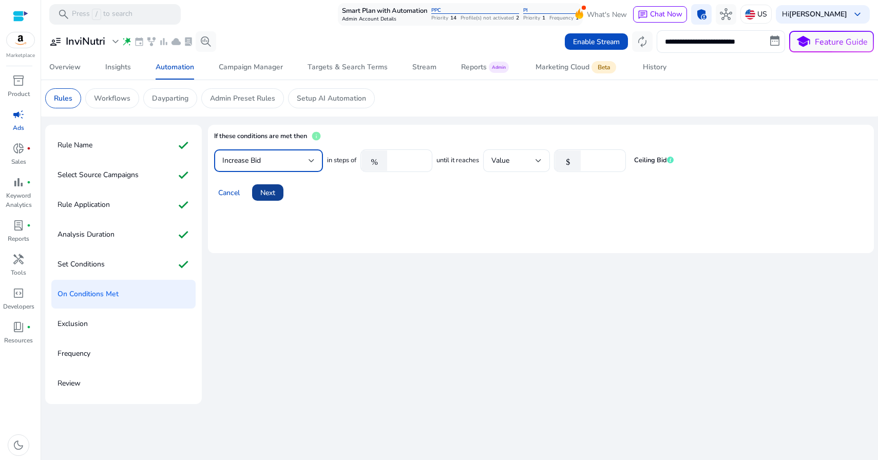
click at [276, 190] on span at bounding box center [267, 192] width 31 height 25
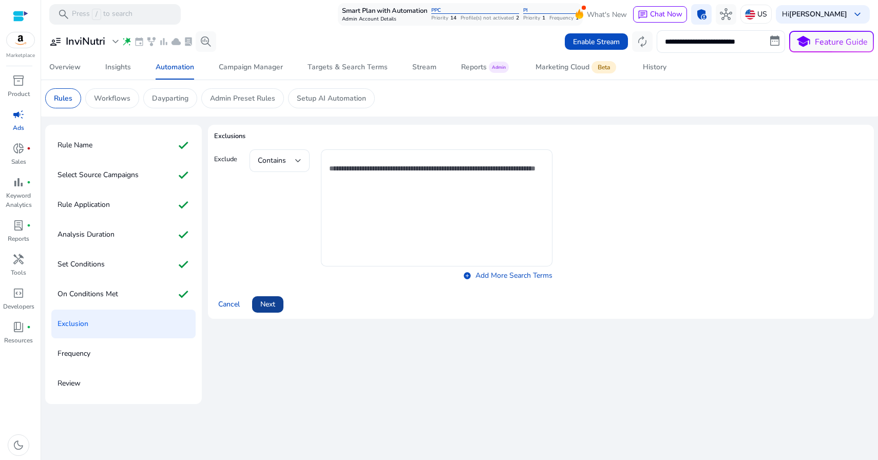
click at [278, 302] on span at bounding box center [267, 304] width 31 height 25
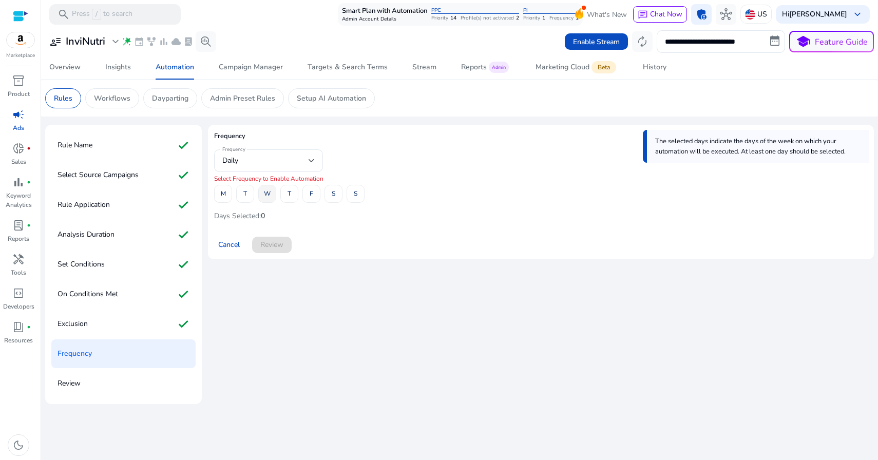
click at [265, 189] on span "W" at bounding box center [267, 194] width 7 height 18
click at [280, 246] on span "Review" at bounding box center [271, 244] width 23 height 11
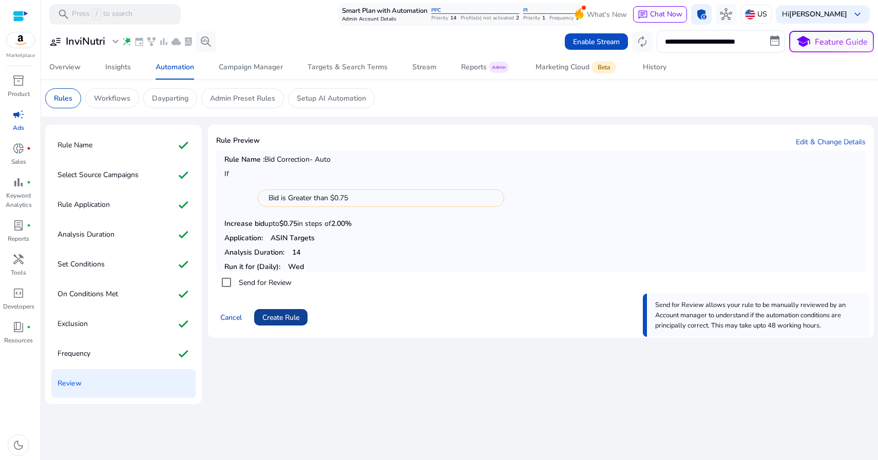
click at [280, 315] on span "Create Rule" at bounding box center [281, 317] width 37 height 11
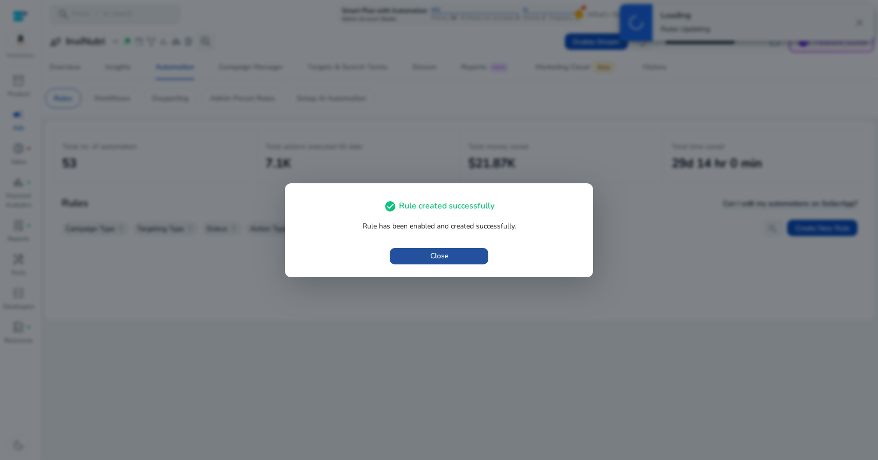
click at [433, 260] on span "Close" at bounding box center [439, 256] width 18 height 11
